Goal: Information Seeking & Learning: Learn about a topic

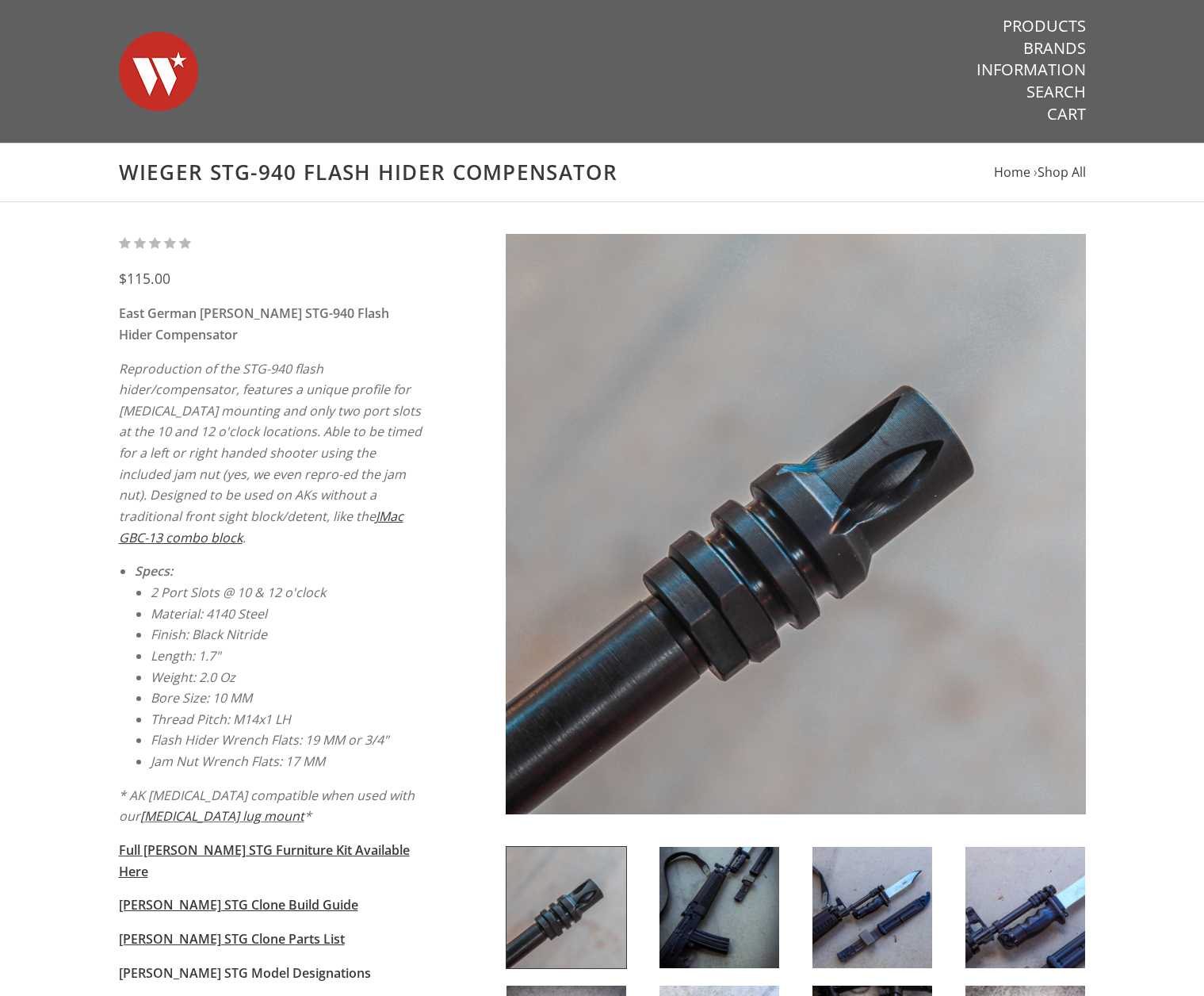
click at [106, 305] on div "$115.00 East German Wieger STG-940 Flash Hider Compensator Reproduction of the …" at bounding box center [602, 748] width 999 height 1028
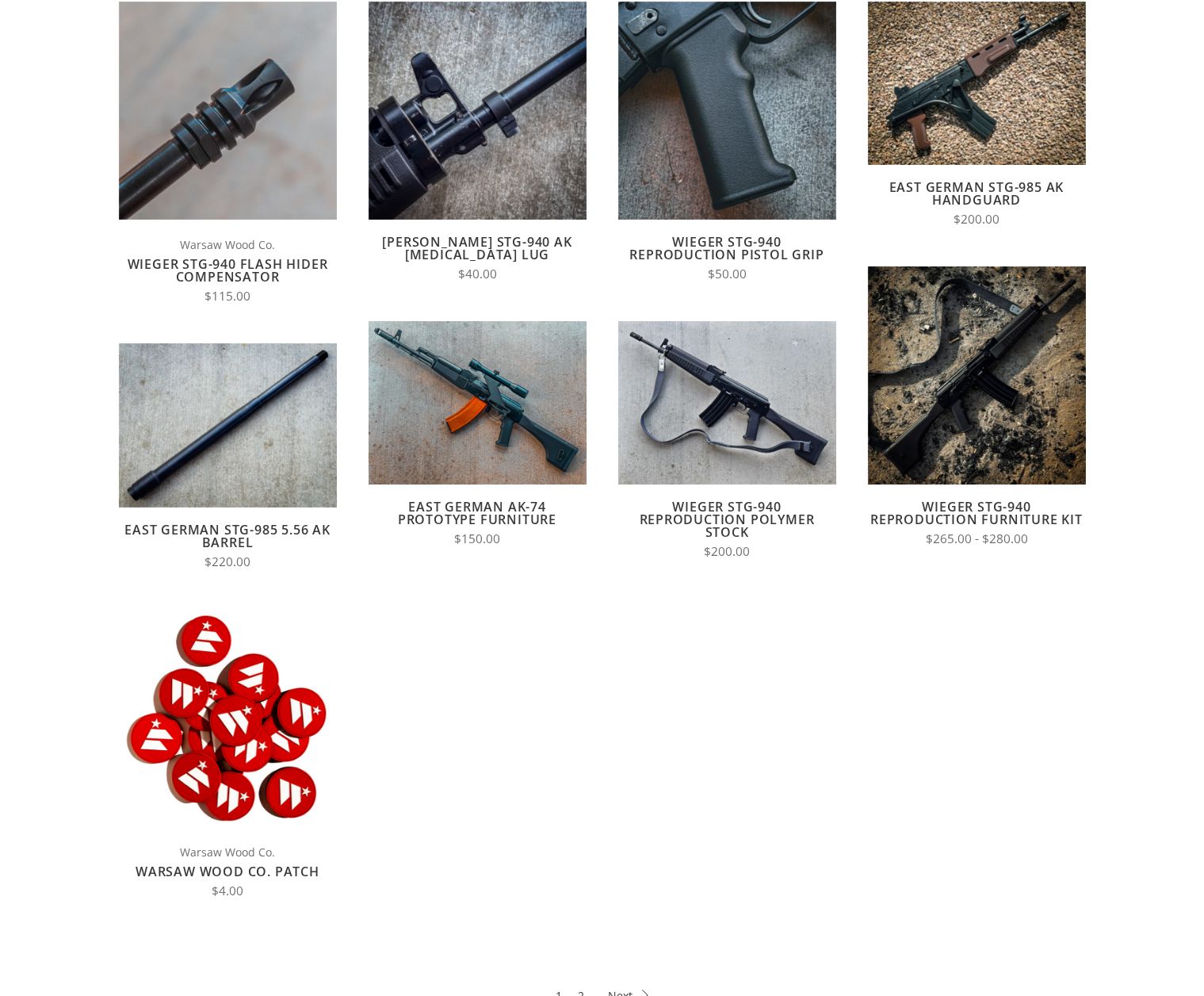
scroll to position [317, 0]
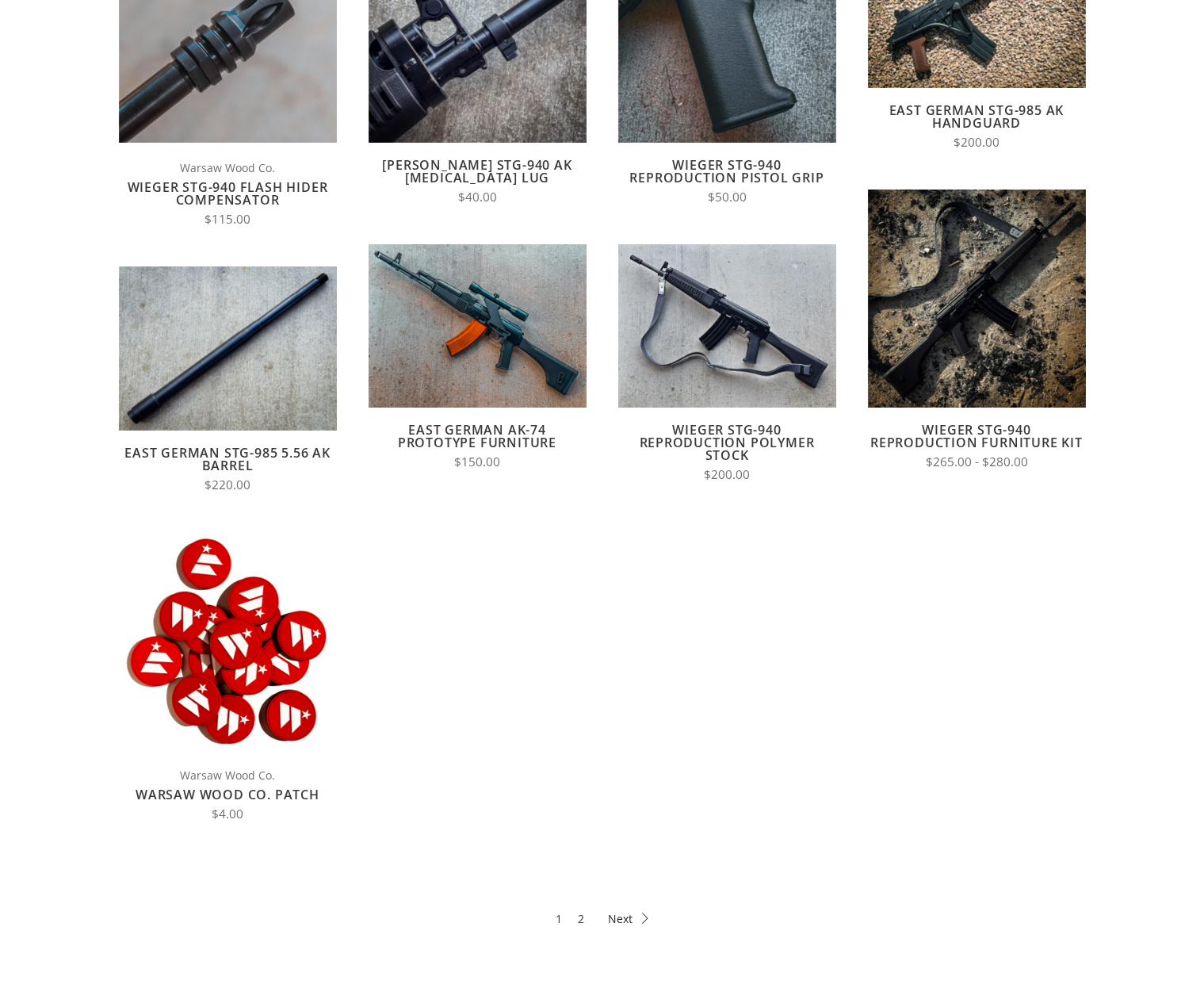
click at [622, 917] on icon at bounding box center [628, 918] width 41 height 11
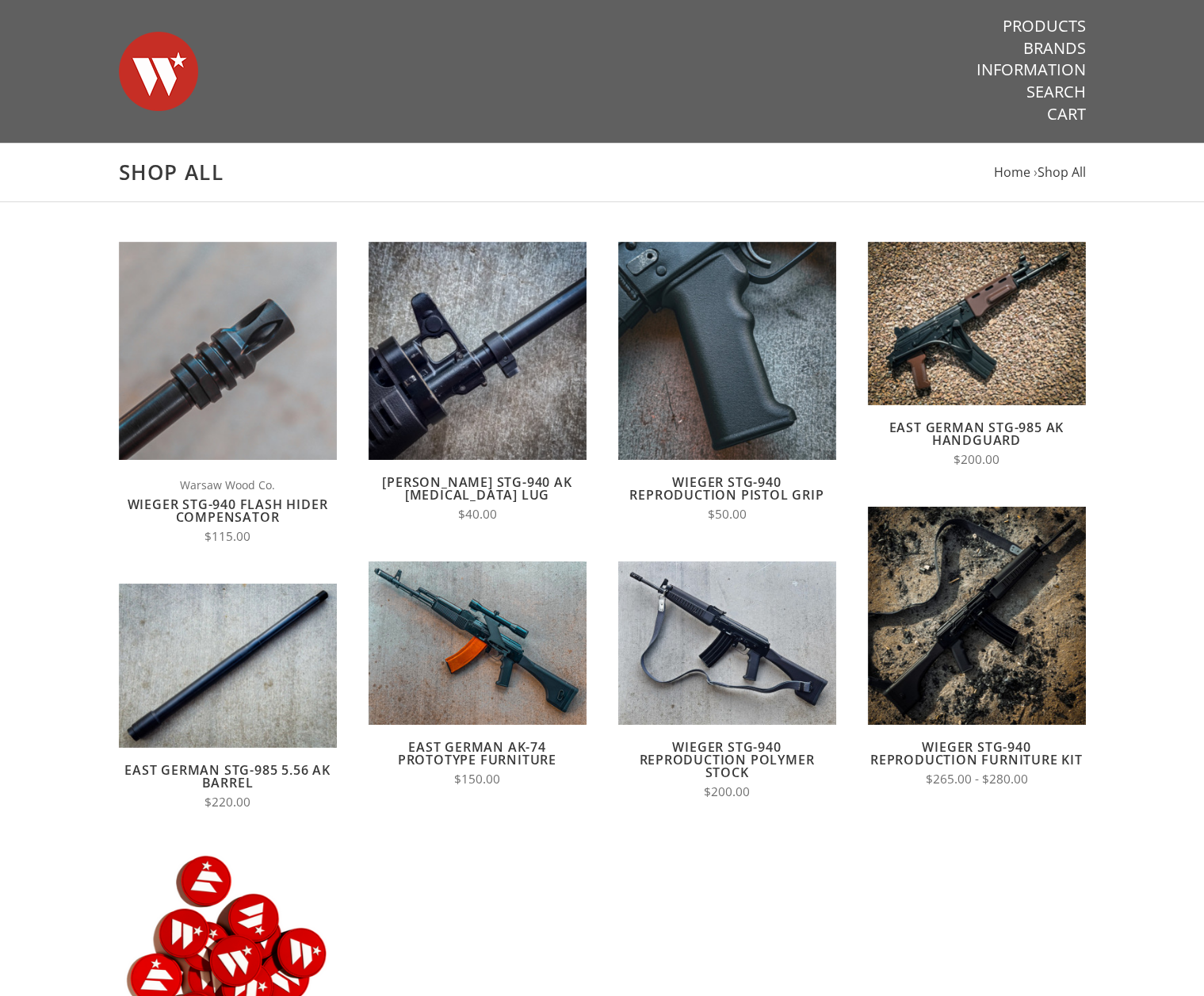
drag, startPoint x: 954, startPoint y: 744, endPoint x: 778, endPoint y: 846, distance: 203.4
click at [778, 846] on form "Quick View Add to Cart Compare Warsaw Wood Co. Wieger STG-940 Flash Hider Compe…" at bounding box center [602, 767] width 999 height 1051
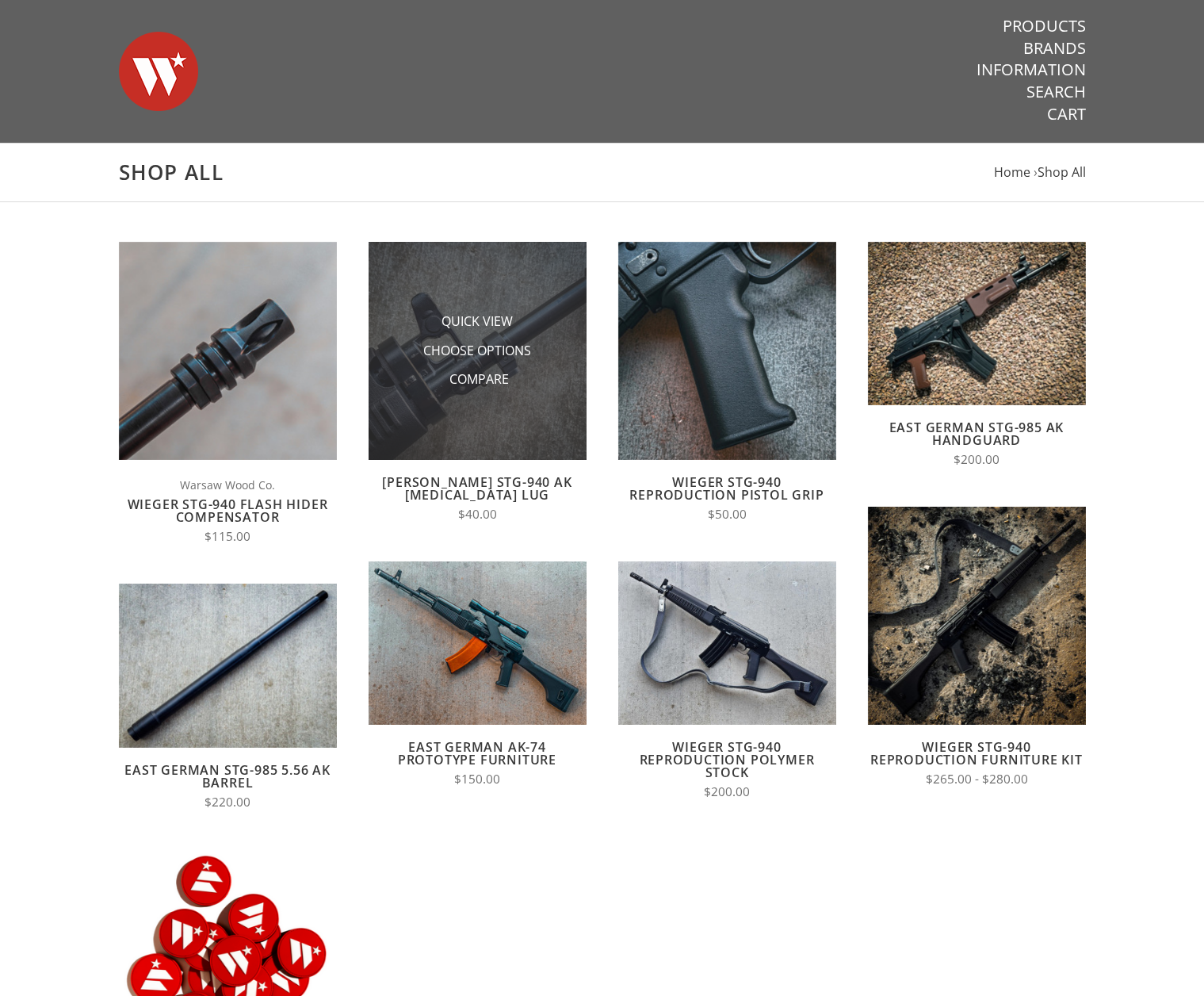
click at [470, 289] on img at bounding box center [477, 350] width 218 height 218
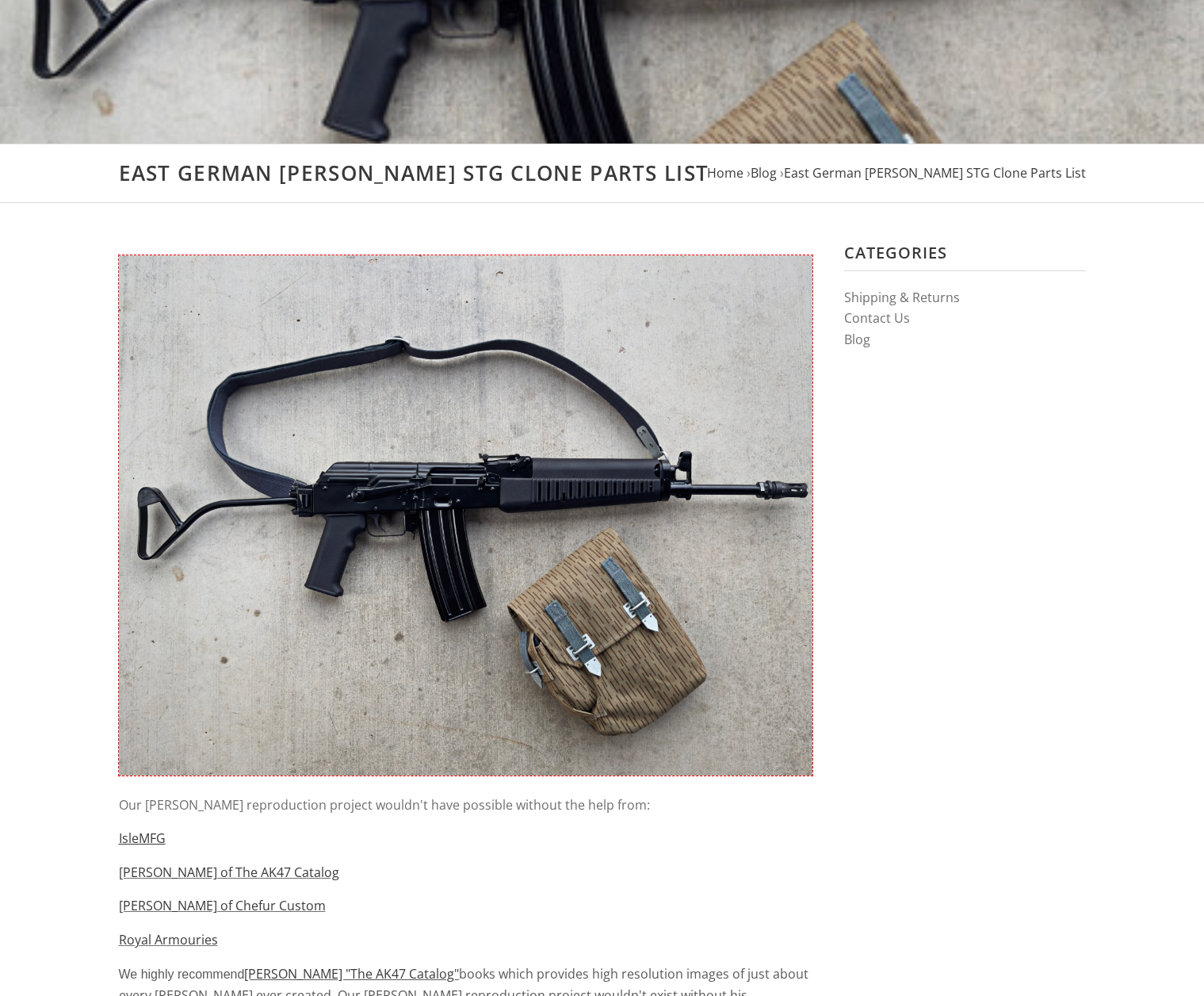
scroll to position [317, 0]
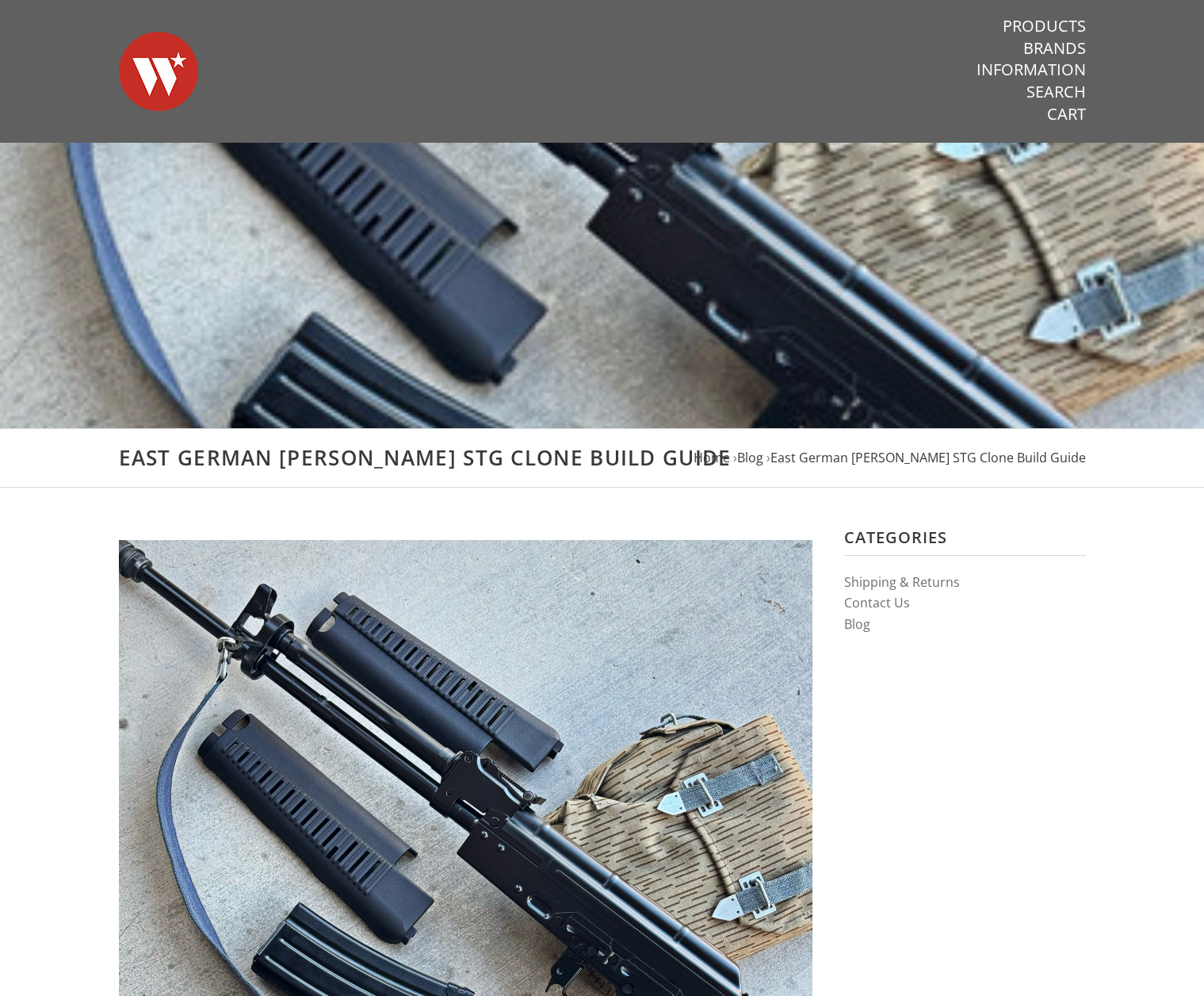
scroll to position [317, 0]
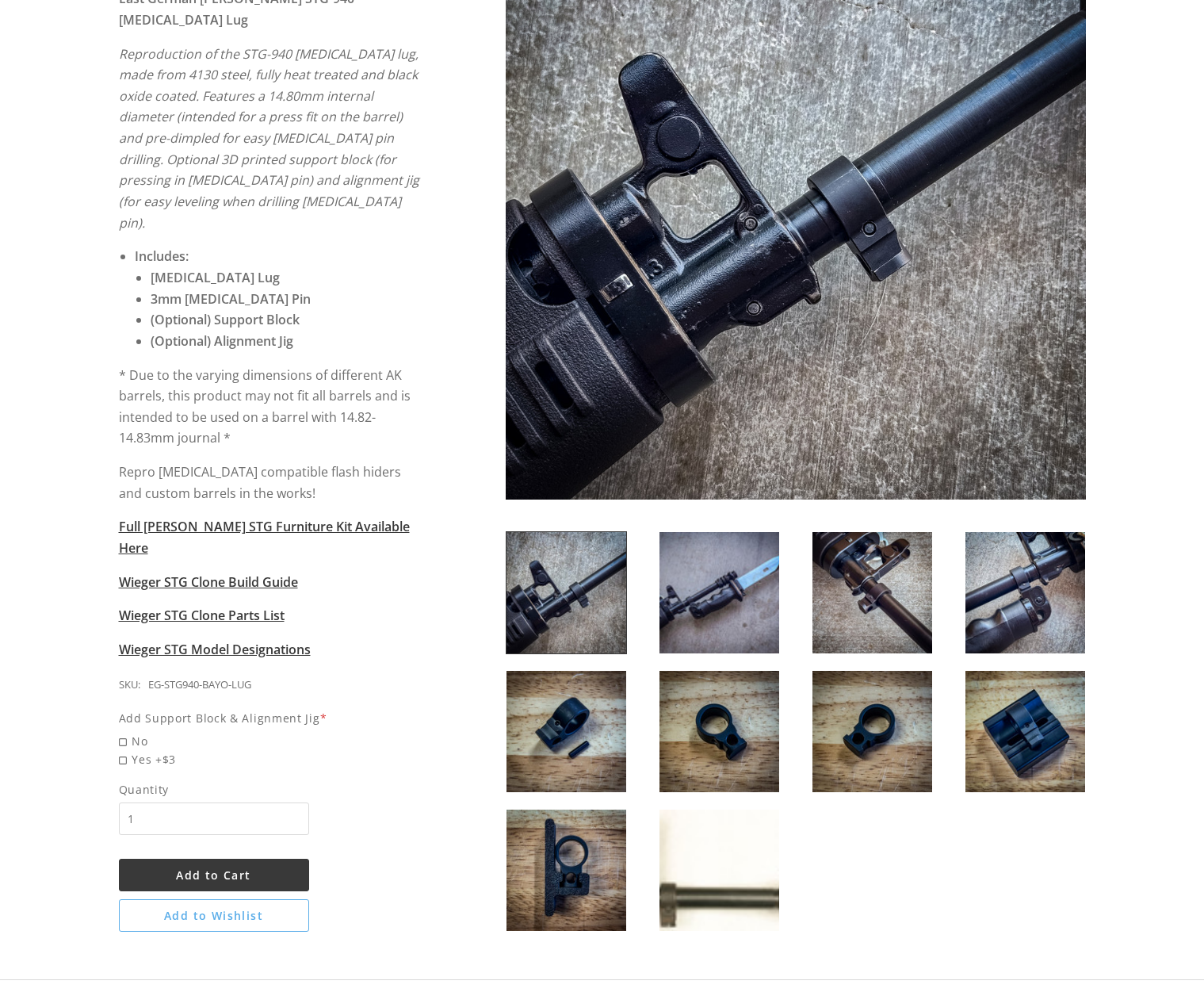
scroll to position [396, 0]
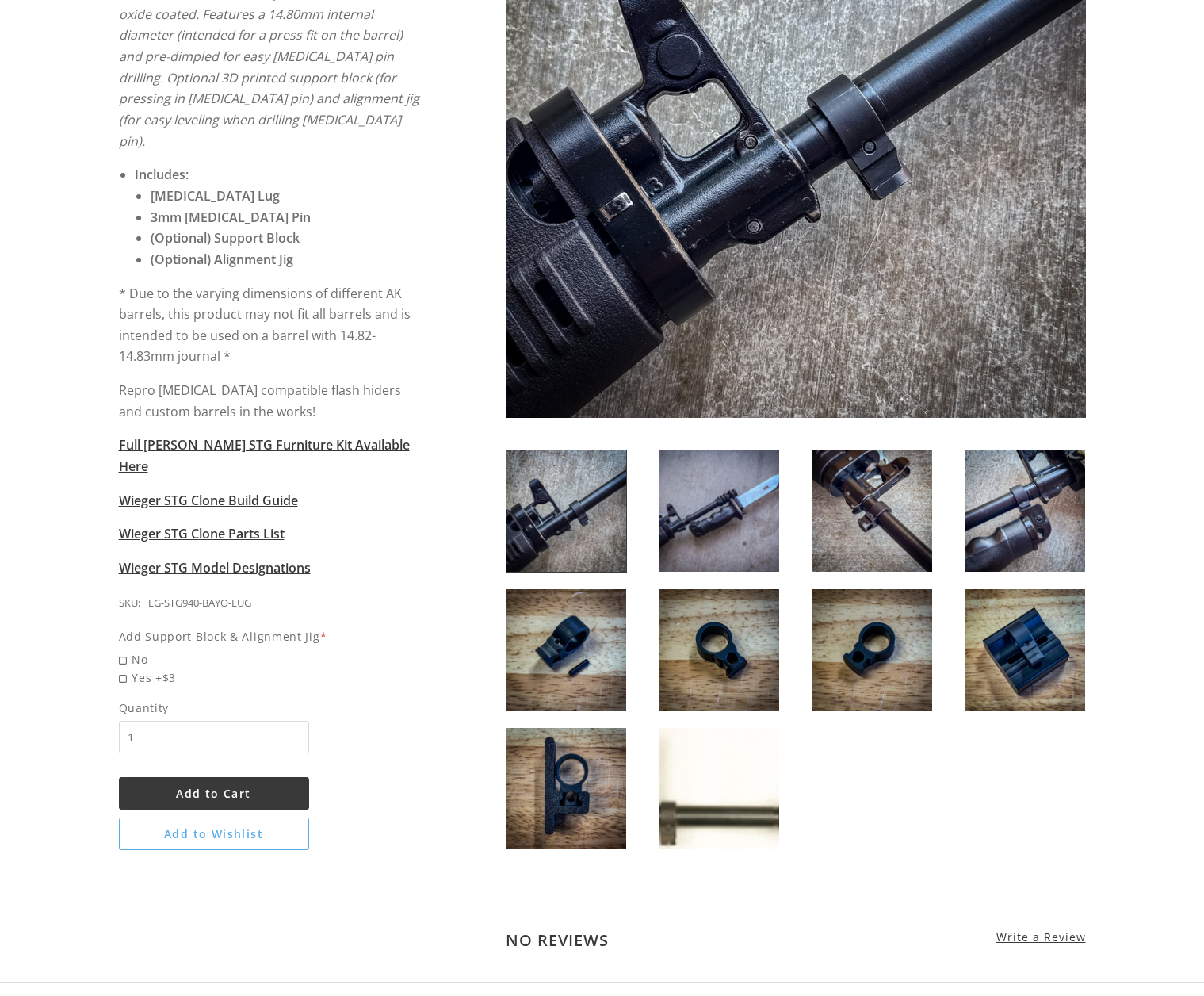
click at [583, 759] on img at bounding box center [566, 788] width 120 height 122
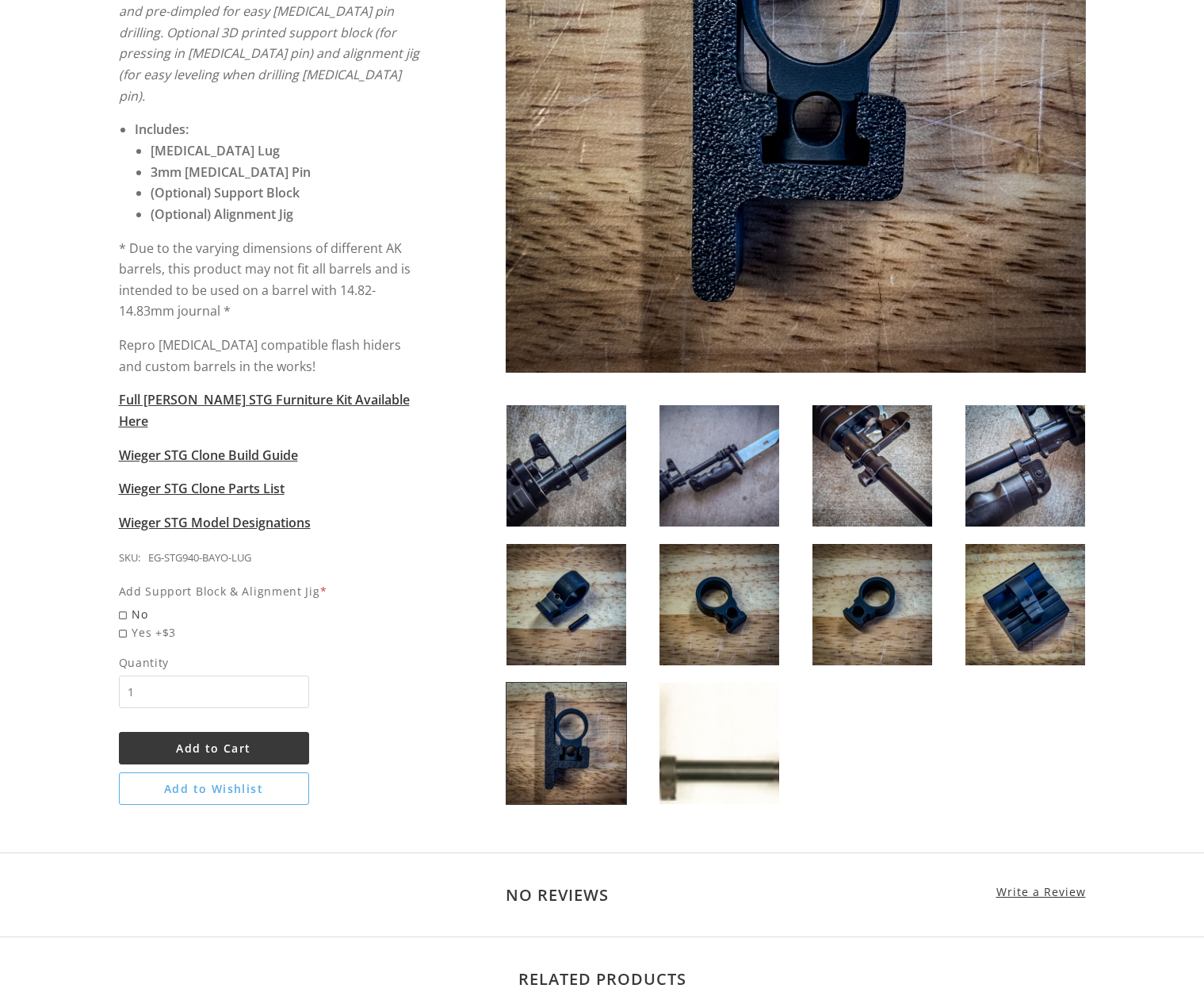
scroll to position [555, 0]
